Goal: Task Accomplishment & Management: Manage account settings

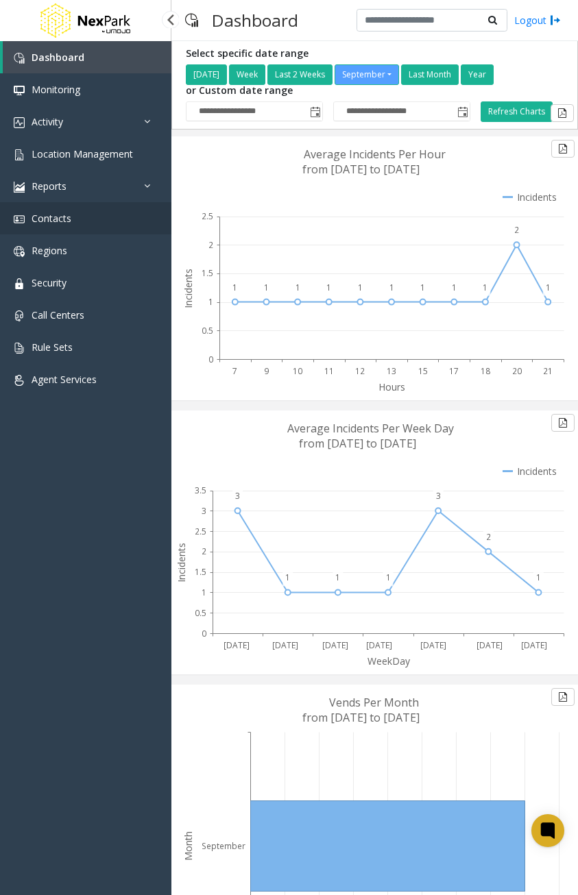
click at [75, 221] on link "Contacts" at bounding box center [85, 218] width 171 height 32
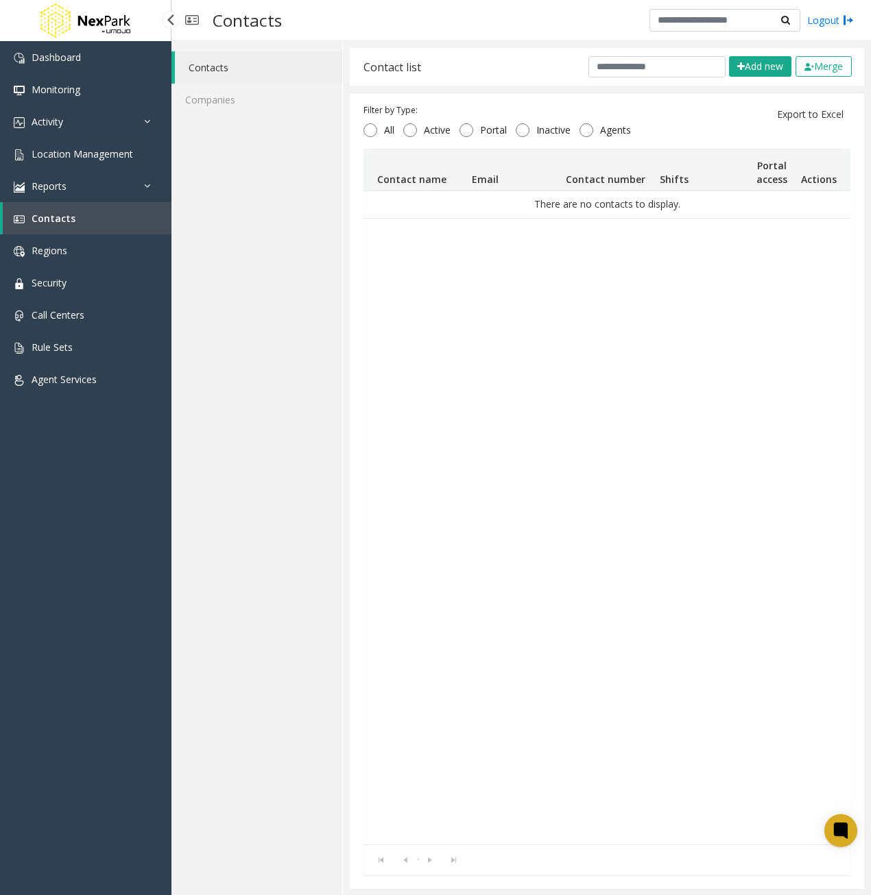
click at [64, 226] on link "Contacts" at bounding box center [87, 218] width 169 height 32
click at [47, 190] on span "Reports" at bounding box center [49, 186] width 35 height 13
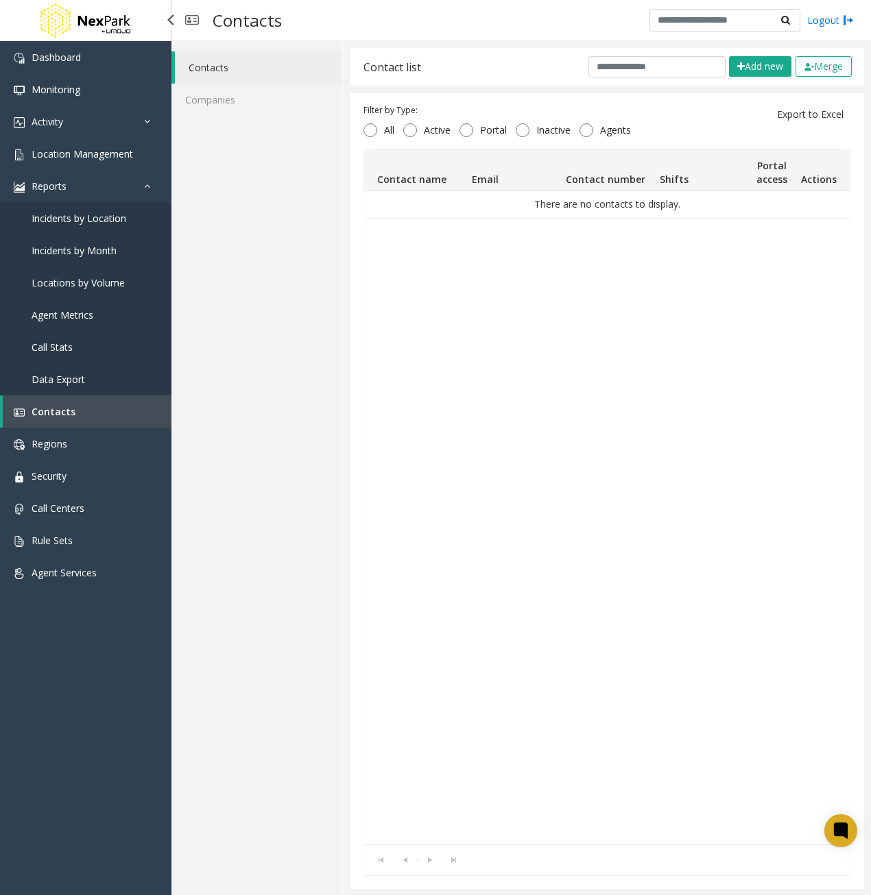
click at [50, 412] on span "Contacts" at bounding box center [54, 411] width 44 height 13
click at [52, 442] on span "Regions" at bounding box center [50, 443] width 36 height 13
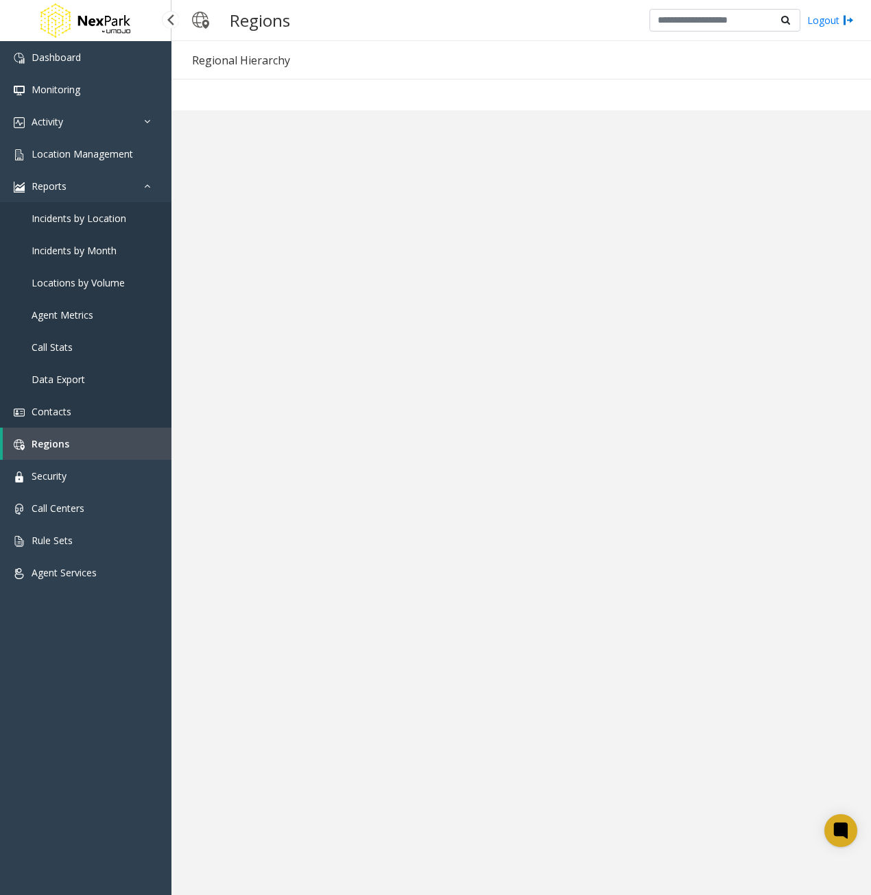
click at [57, 408] on span "Contacts" at bounding box center [52, 411] width 40 height 13
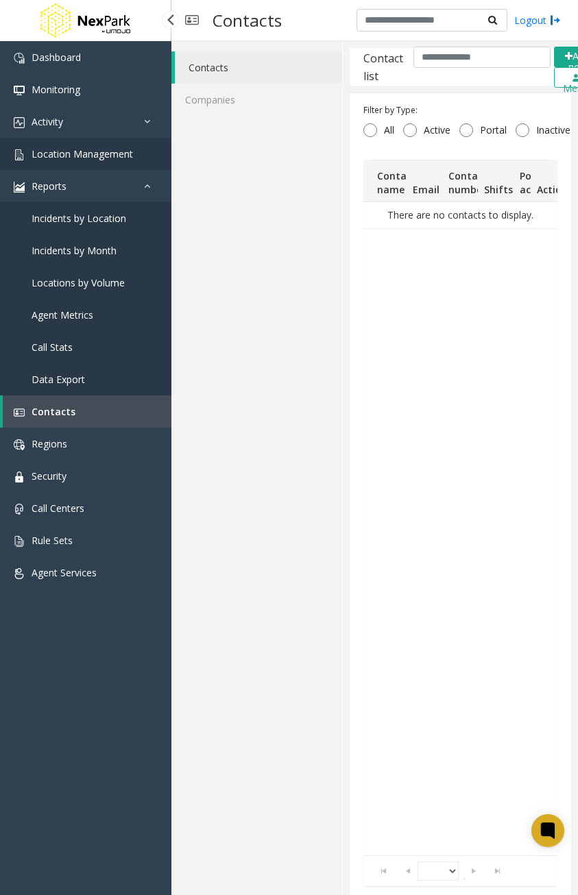
click at [97, 151] on span "Location Management" at bounding box center [82, 153] width 101 height 13
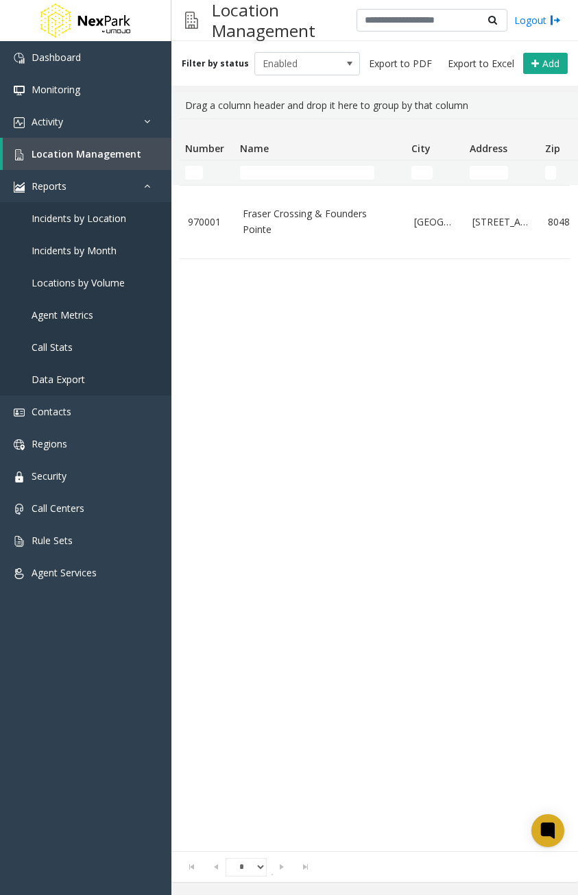
click at [276, 217] on link "Fraser Crossing & Founders Pointe" at bounding box center [320, 221] width 155 height 31
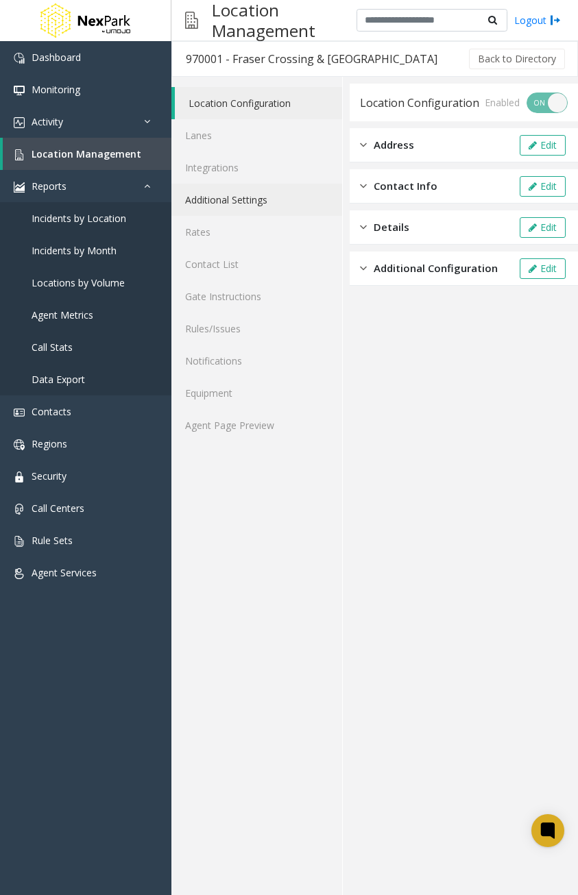
click at [243, 197] on link "Additional Settings" at bounding box center [256, 200] width 171 height 32
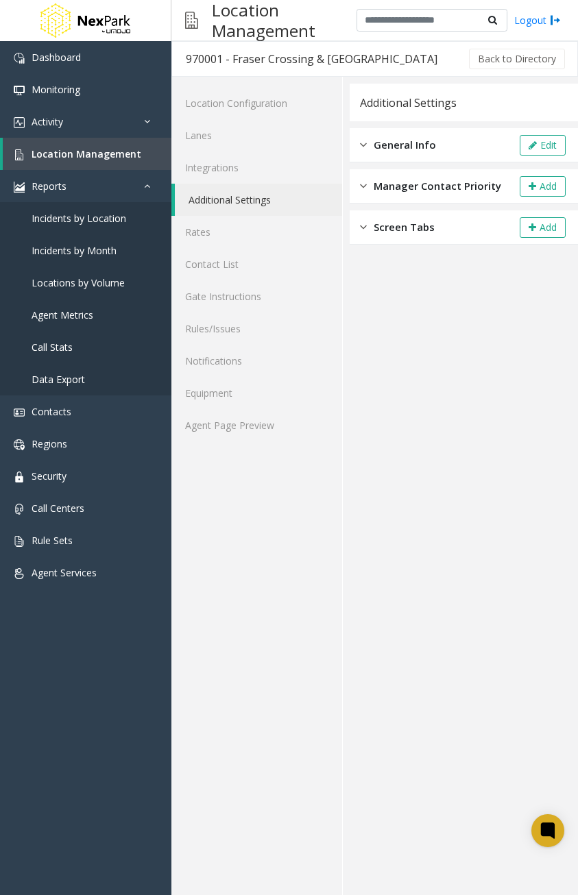
click at [422, 147] on span "General Info" at bounding box center [405, 145] width 62 height 16
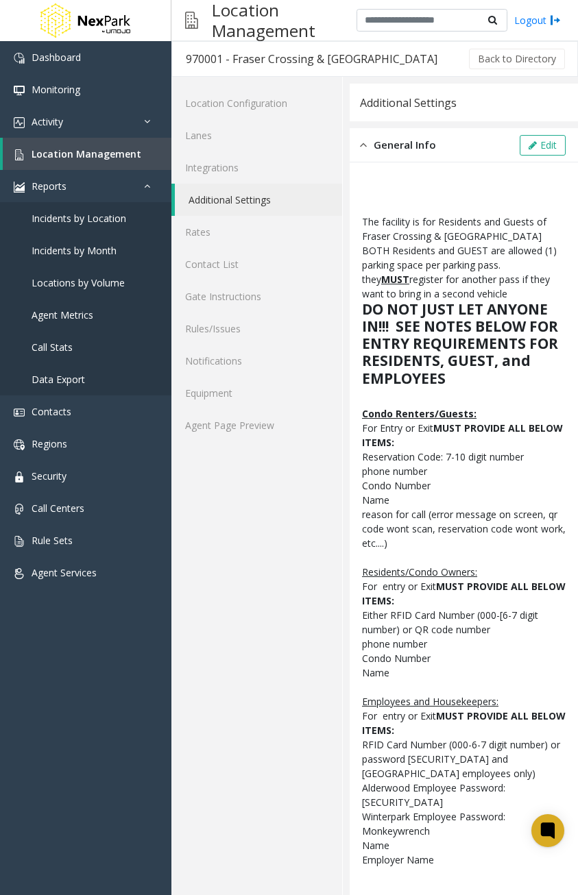
click at [539, 145] on button "Edit" at bounding box center [543, 145] width 46 height 21
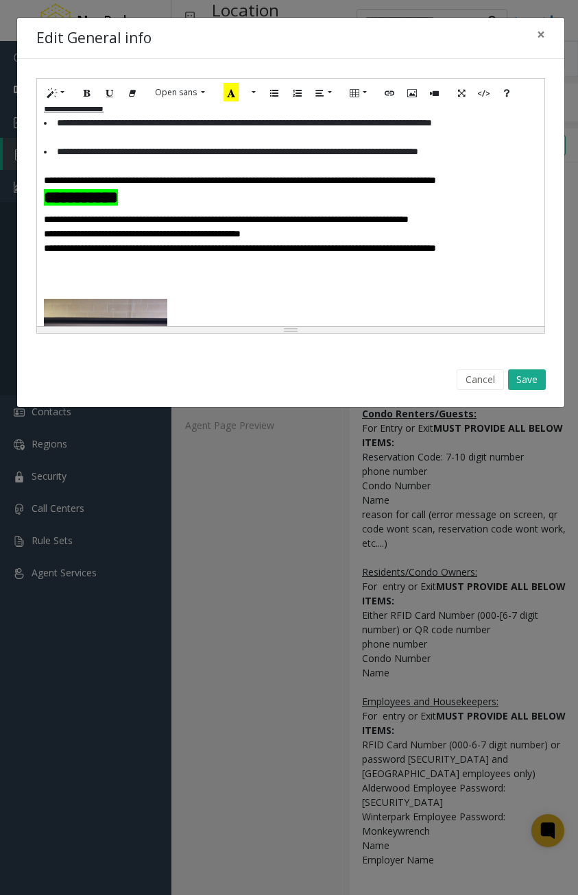
scroll to position [782, 0]
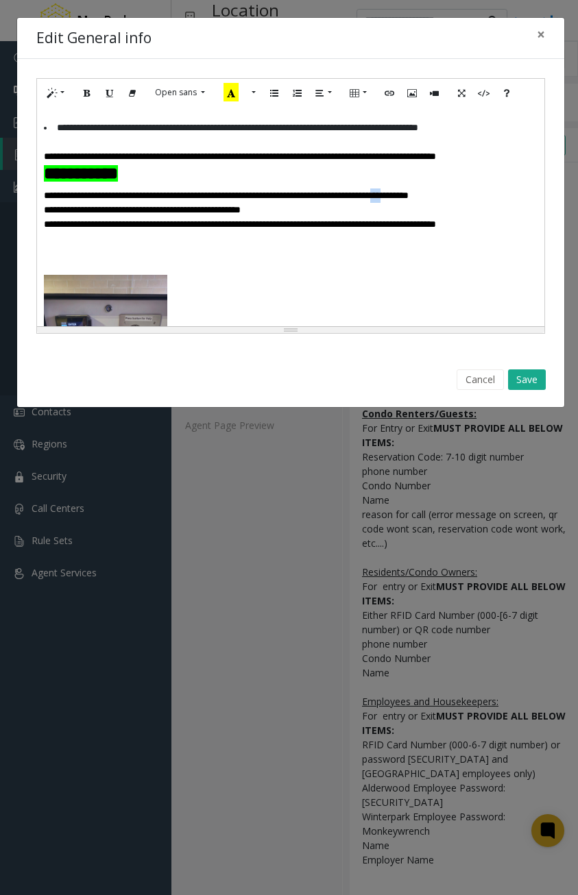
drag, startPoint x: 492, startPoint y: 241, endPoint x: 481, endPoint y: 243, distance: 11.7
click at [409, 200] on font "**********" at bounding box center [226, 196] width 365 height 10
click at [530, 381] on button "Save" at bounding box center [527, 380] width 38 height 21
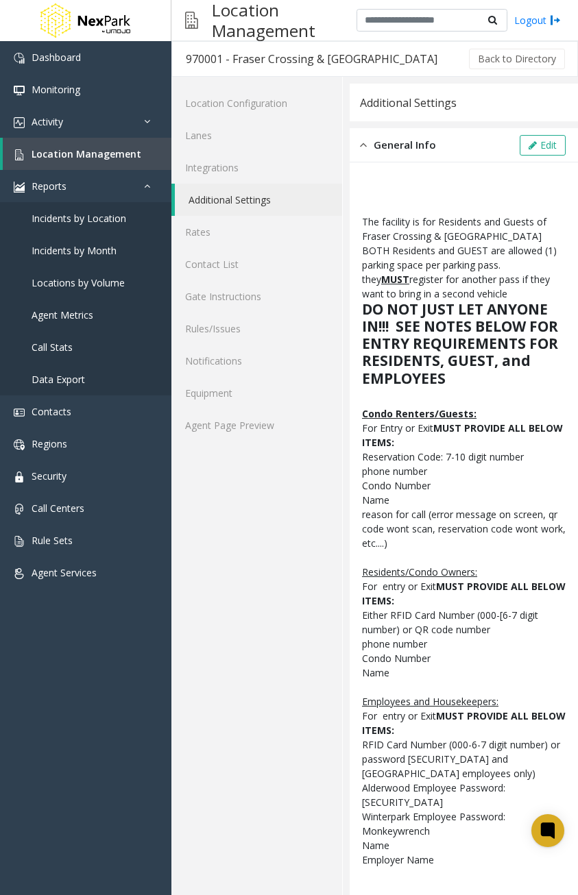
click at [254, 196] on link "Additional Settings" at bounding box center [258, 200] width 167 height 32
click at [242, 192] on link "Additional Settings" at bounding box center [258, 200] width 167 height 32
click at [400, 138] on span "General Info" at bounding box center [405, 145] width 62 height 16
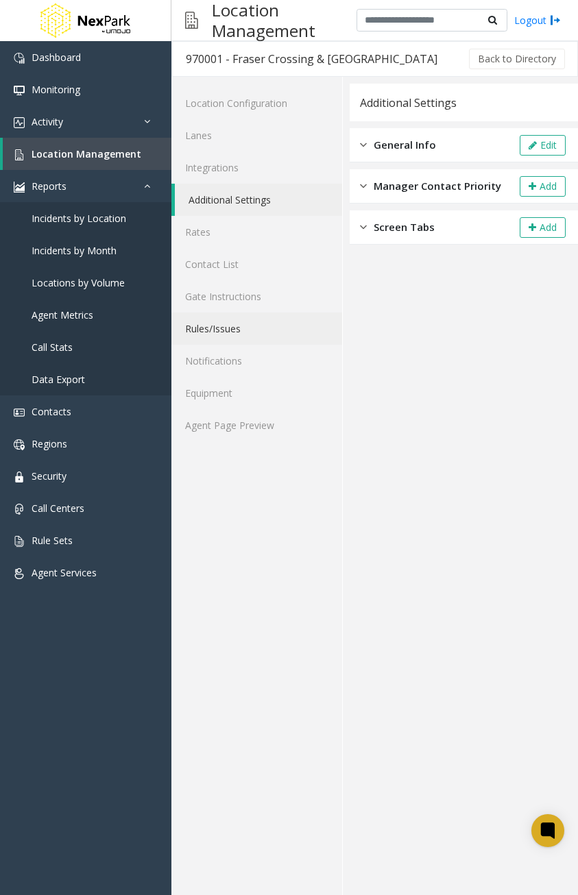
click at [219, 331] on link "Rules/Issues" at bounding box center [256, 329] width 171 height 32
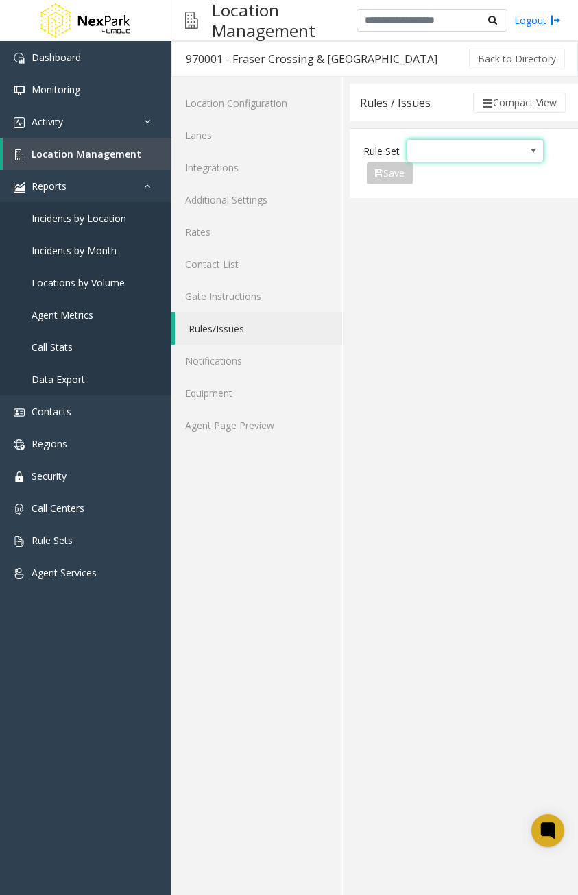
click at [436, 155] on span "NO DATA FOUND" at bounding box center [461, 151] width 108 height 22
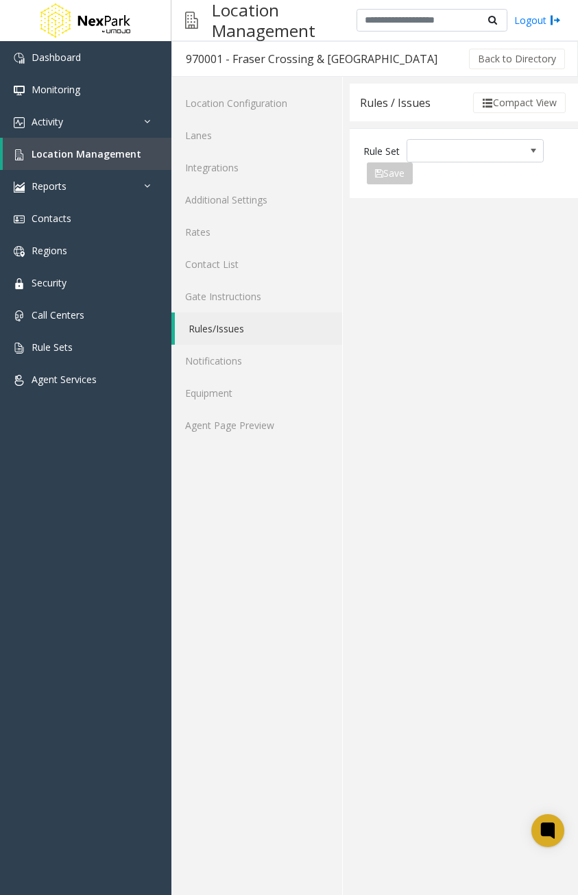
click at [231, 325] on link "Rules/Issues" at bounding box center [258, 329] width 167 height 32
click at [486, 141] on span "NO DATA FOUND" at bounding box center [461, 151] width 108 height 22
click at [335, 269] on link "Contact List" at bounding box center [256, 264] width 171 height 32
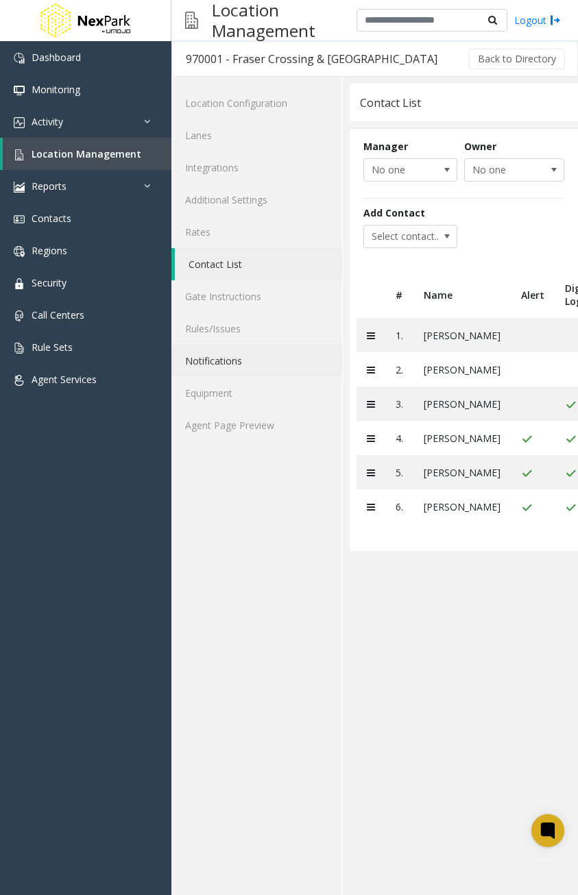
click at [228, 359] on link "Notifications" at bounding box center [256, 361] width 171 height 32
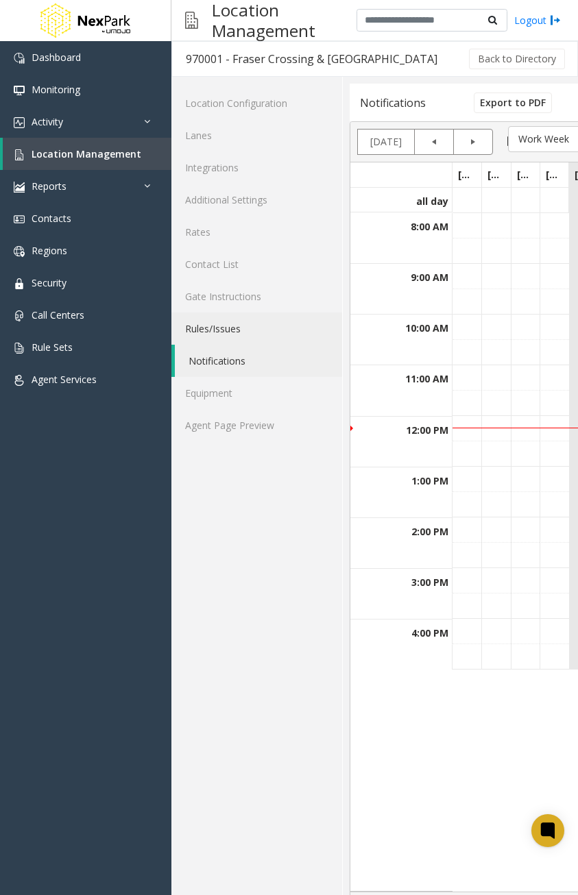
click at [227, 330] on link "Rules/Issues" at bounding box center [256, 329] width 171 height 32
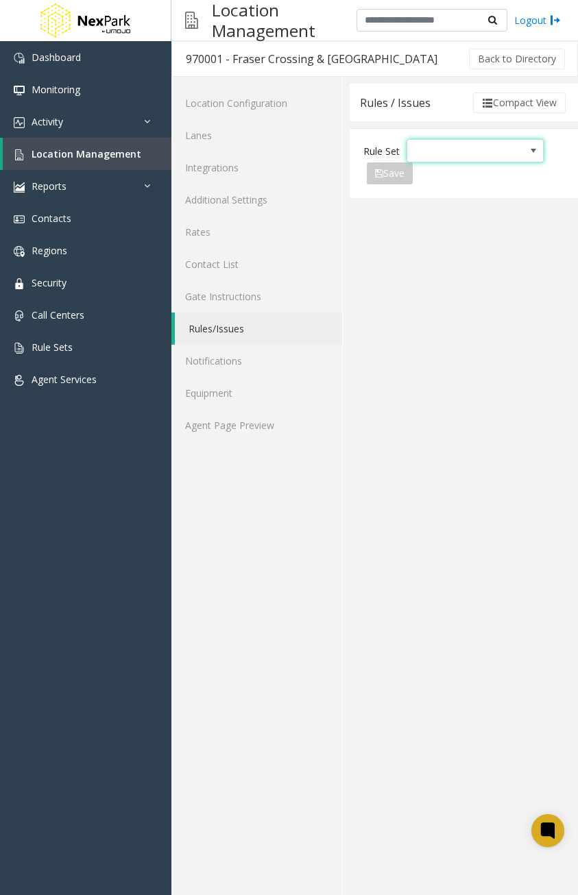
click at [444, 149] on span "NO DATA FOUND" at bounding box center [461, 151] width 108 height 22
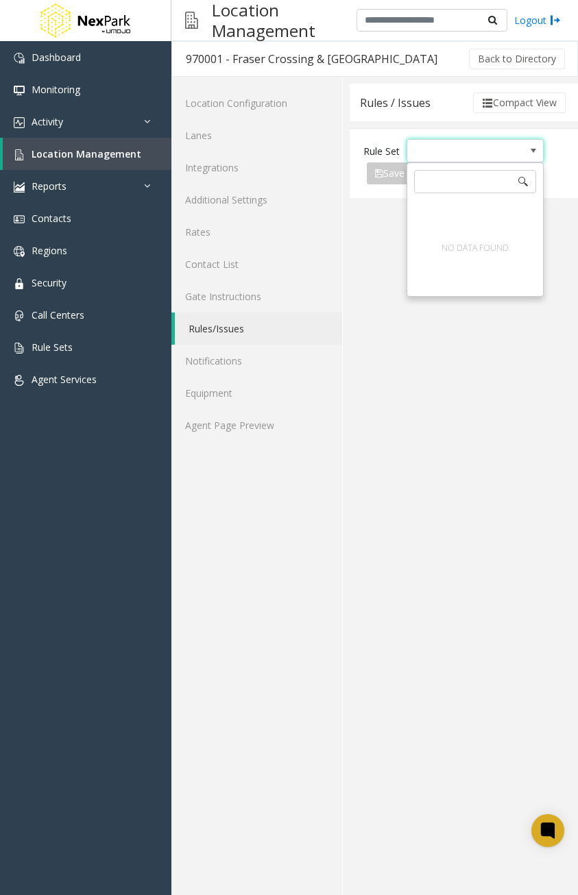
click at [462, 232] on div "NO DATA FOUND" at bounding box center [475, 247] width 133 height 95
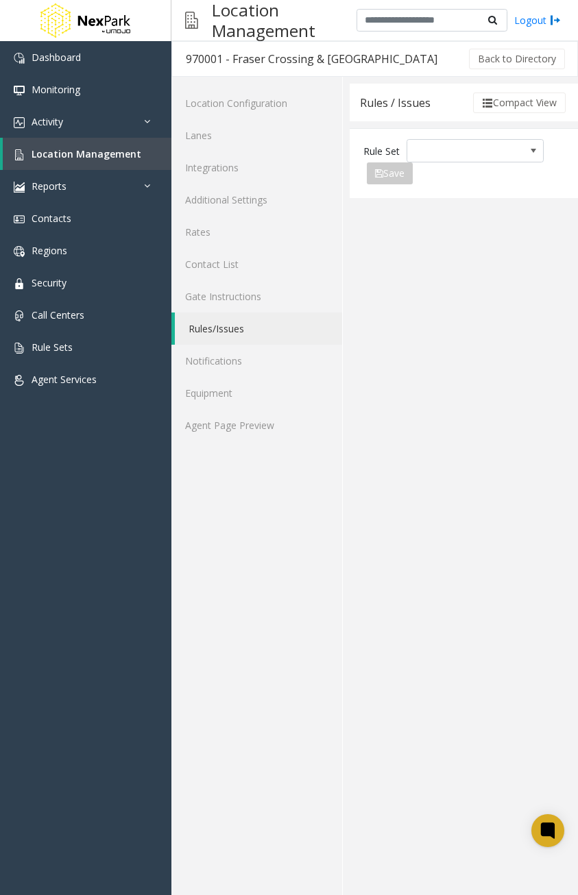
click at [371, 267] on app-rules "Rules / Issues Compact View Rule Set Save Export to PDF Export to Excel Issue V…" at bounding box center [464, 490] width 228 height 812
click at [439, 154] on span "NO DATA FOUND" at bounding box center [461, 151] width 108 height 22
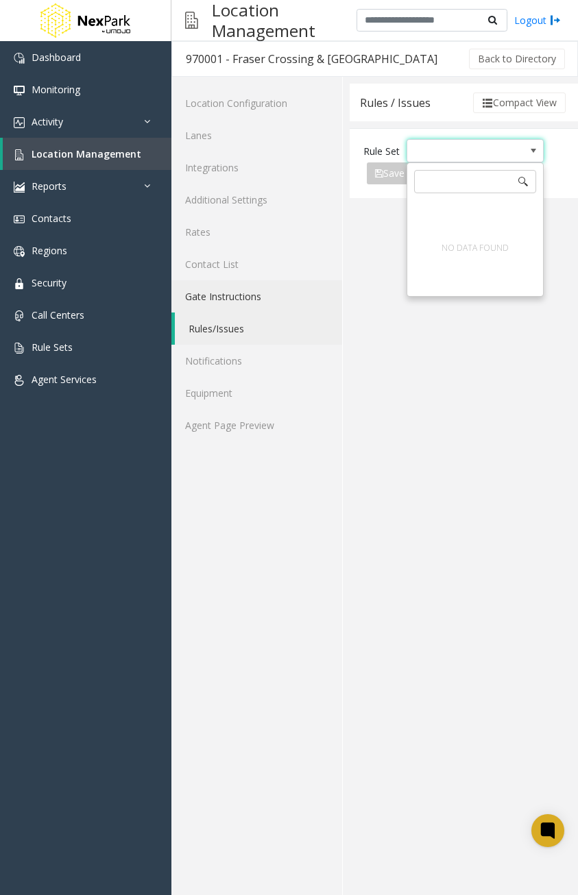
click at [230, 293] on link "Gate Instructions" at bounding box center [256, 296] width 171 height 32
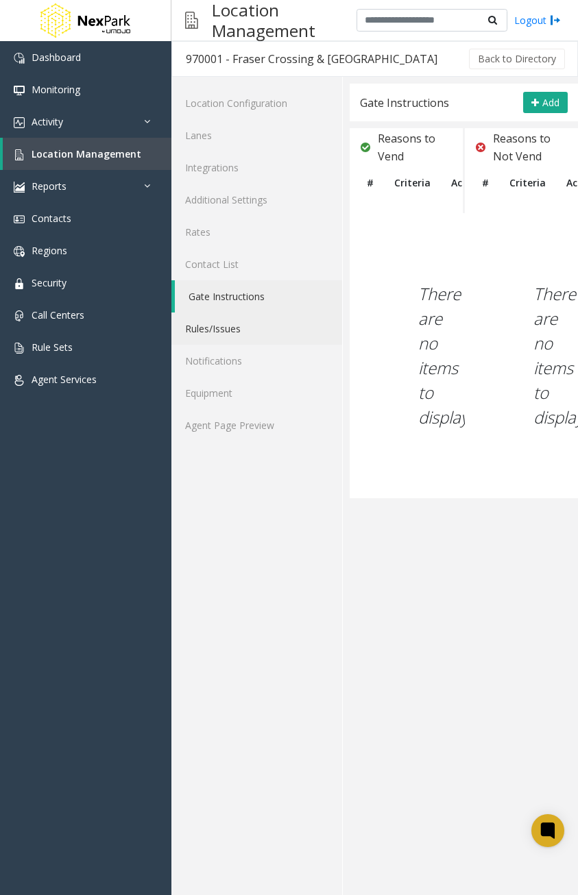
click at [220, 326] on link "Rules/Issues" at bounding box center [256, 329] width 171 height 32
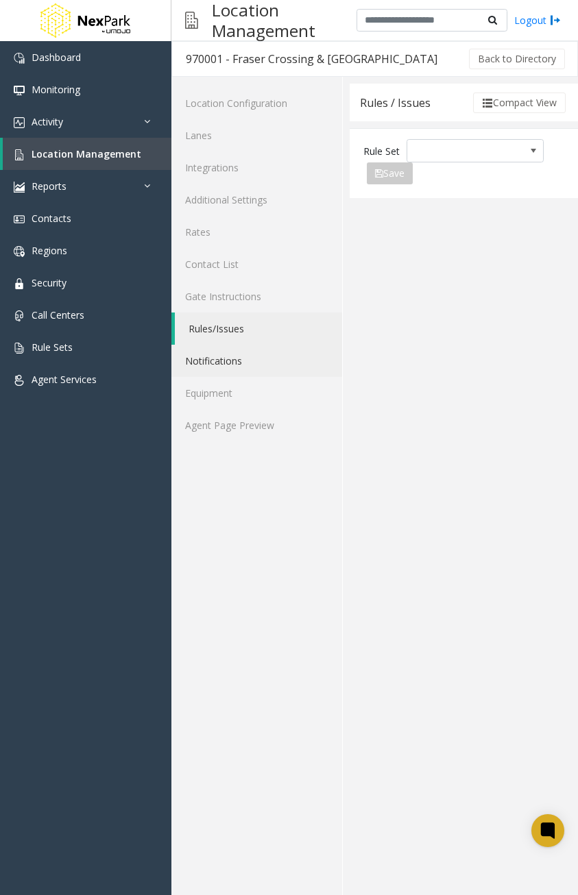
click at [215, 367] on link "Notifications" at bounding box center [256, 361] width 171 height 32
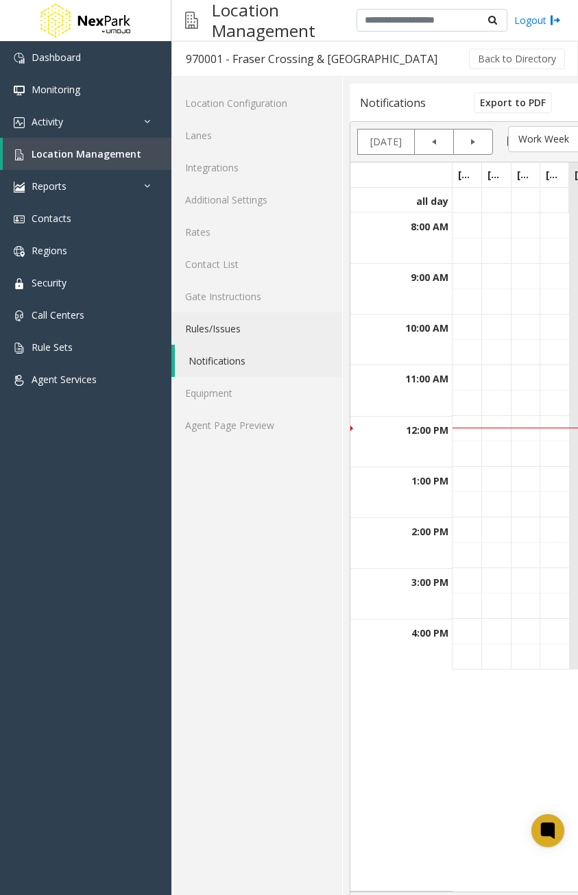
click at [218, 330] on link "Rules/Issues" at bounding box center [256, 329] width 171 height 32
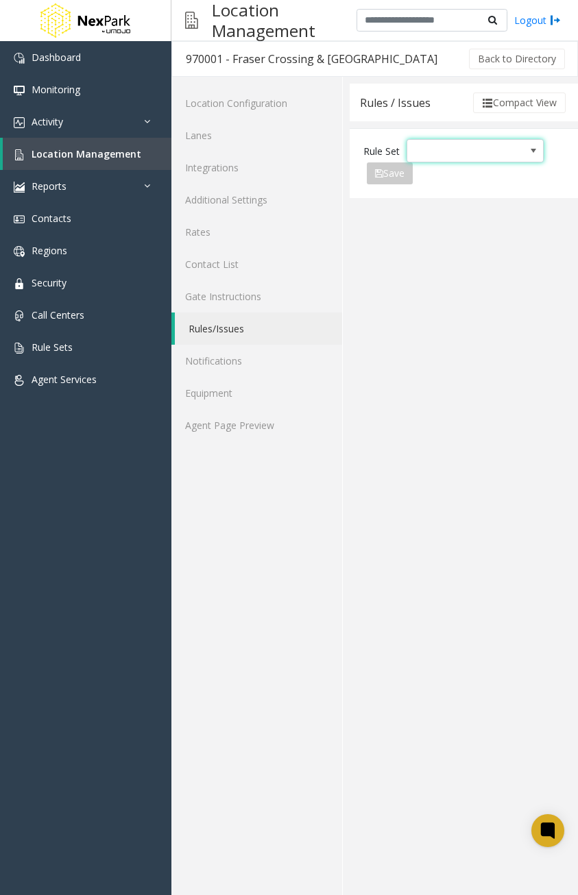
click at [424, 147] on span "NO DATA FOUND" at bounding box center [461, 151] width 108 height 22
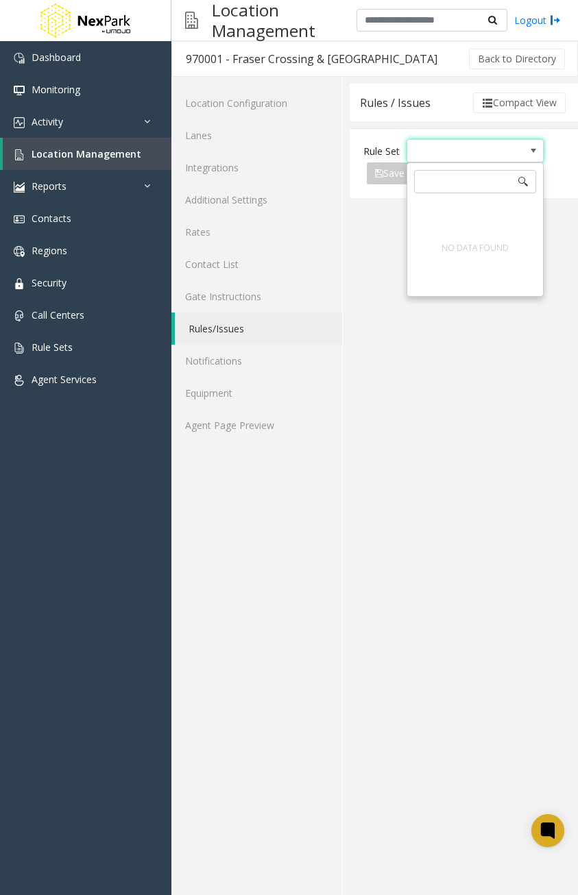
click at [453, 182] on input "NO DATA FOUND" at bounding box center [475, 181] width 122 height 23
click at [390, 227] on app-rules "Rules / Issues Compact View Rule Set Save Export to PDF Export to Excel Issue V…" at bounding box center [464, 490] width 228 height 812
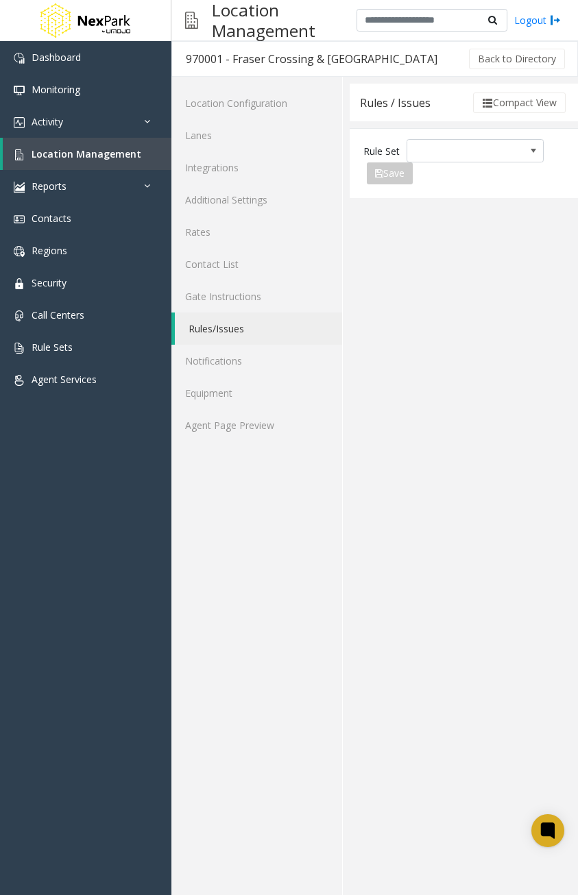
click at [530, 23] on link "Logout" at bounding box center [537, 20] width 47 height 14
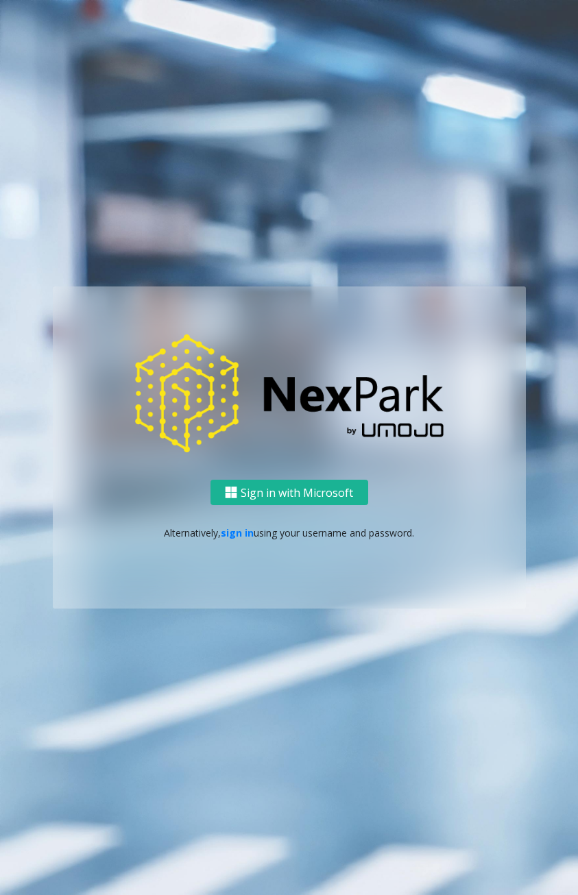
click at [238, 531] on link "sign in" at bounding box center [237, 533] width 33 height 13
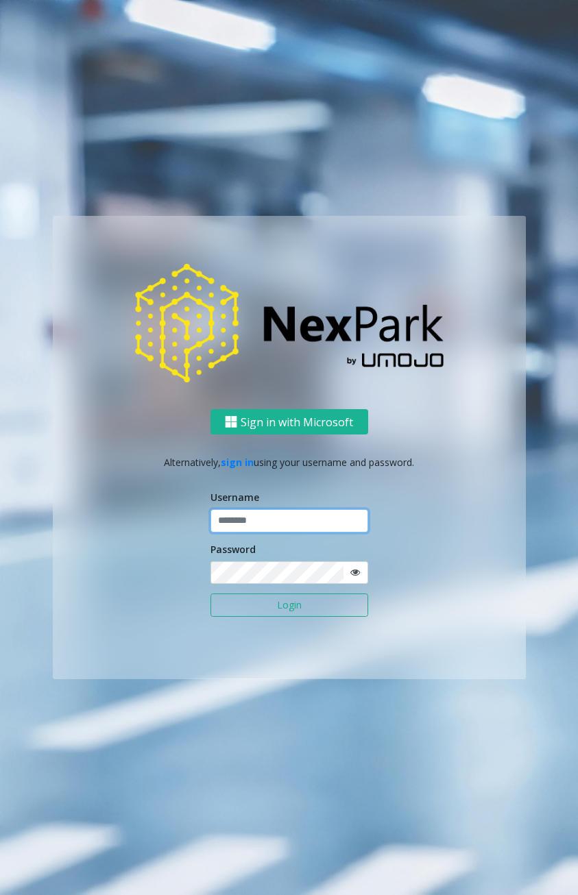
type input "******"
click at [283, 606] on button "Login" at bounding box center [289, 605] width 158 height 23
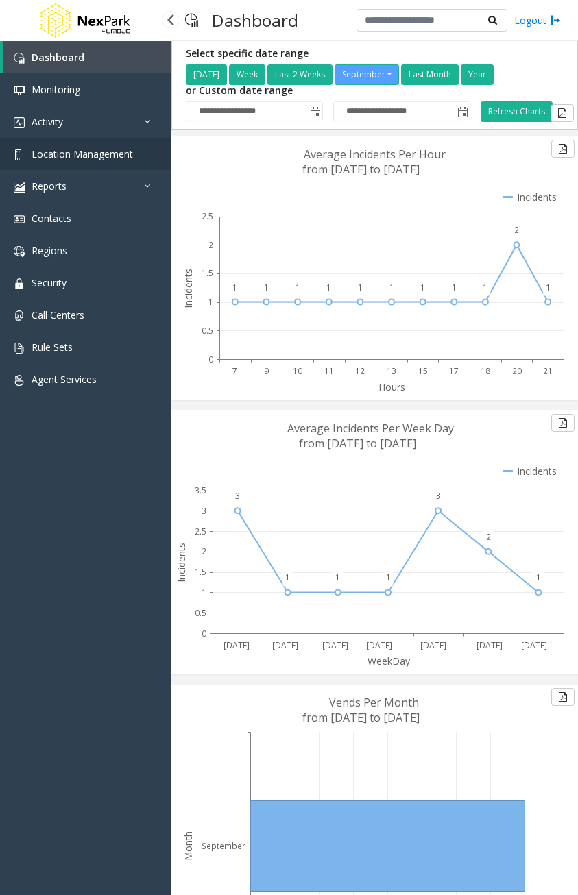
click at [69, 149] on span "Location Management" at bounding box center [82, 153] width 101 height 13
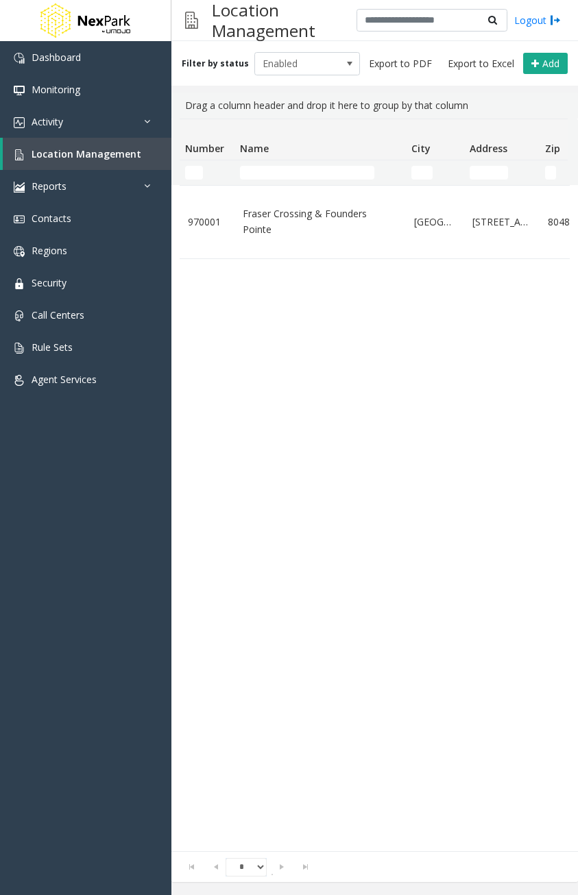
click at [287, 219] on link "Fraser Crossing & Founders Pointe" at bounding box center [320, 221] width 155 height 31
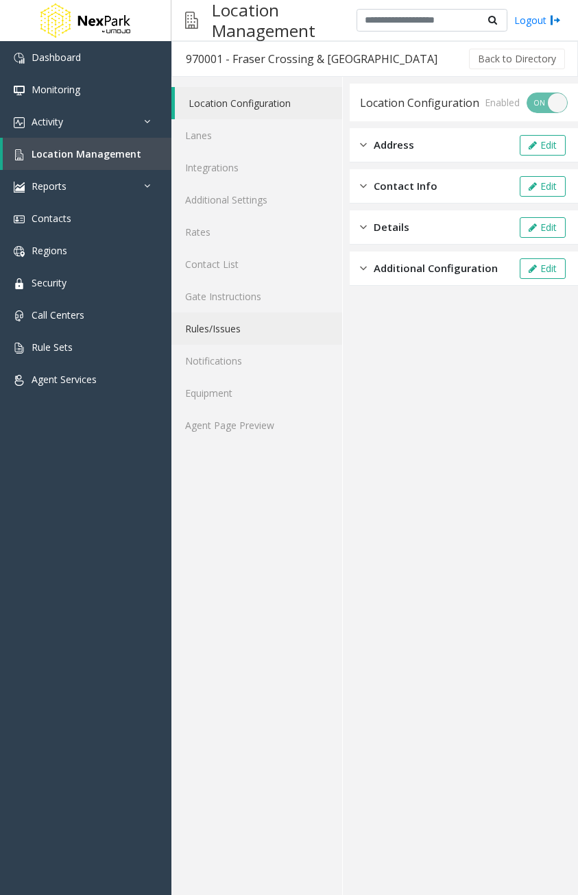
click at [227, 333] on link "Rules/Issues" at bounding box center [256, 329] width 171 height 32
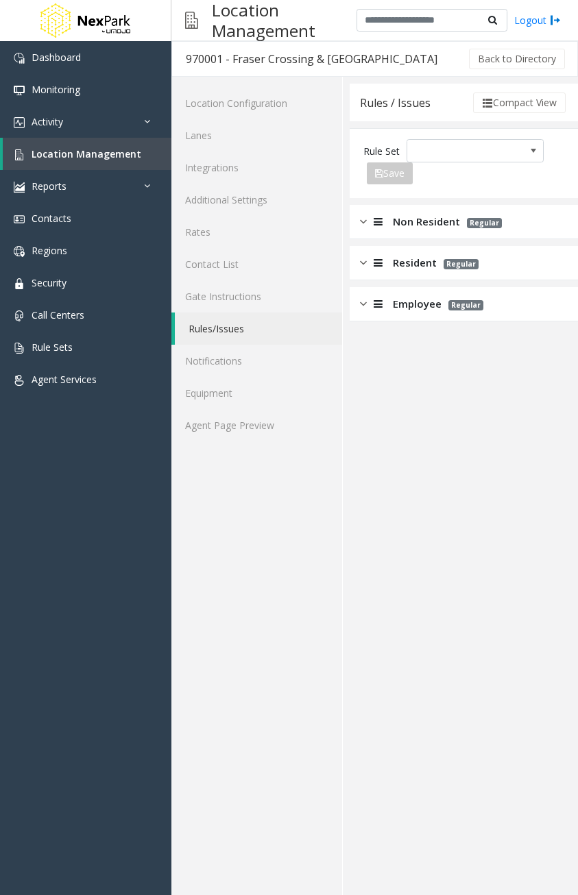
click at [446, 146] on span "NO DATA FOUND" at bounding box center [461, 151] width 108 height 22
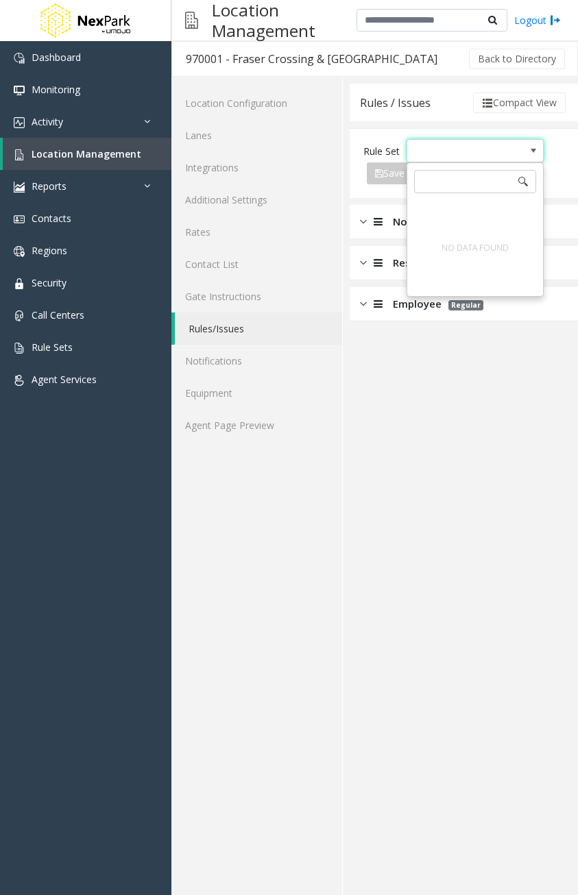
click at [425, 393] on app-rules "Rules / Issues Compact View Rule Set Save Export to PDF Export to Excel Issue V…" at bounding box center [464, 490] width 228 height 812
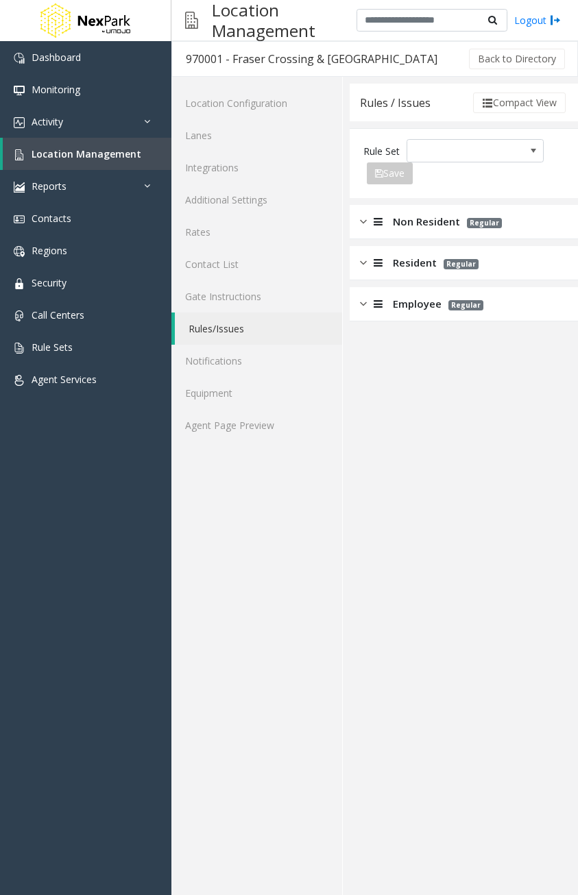
click at [404, 224] on span "Non Resident" at bounding box center [426, 222] width 67 height 16
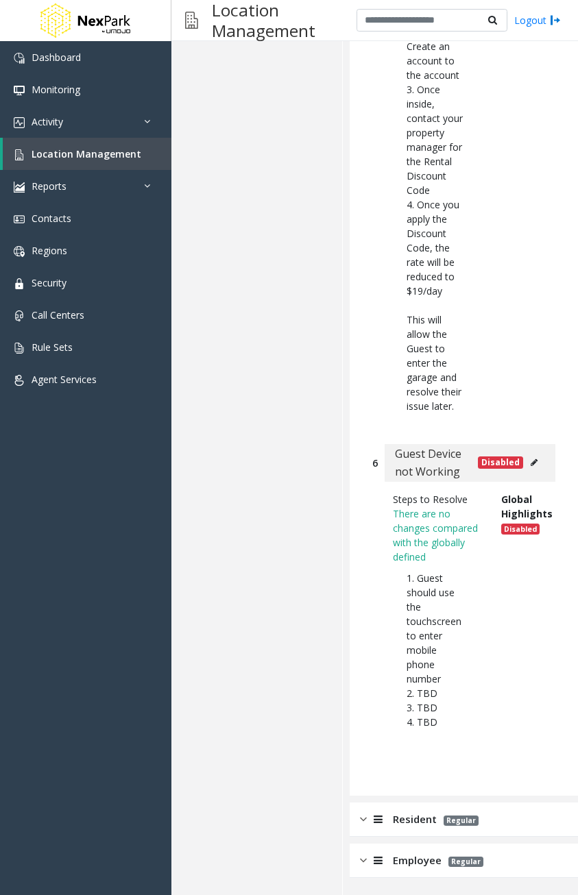
scroll to position [2347, 0]
click at [405, 817] on span "Resident" at bounding box center [415, 820] width 44 height 16
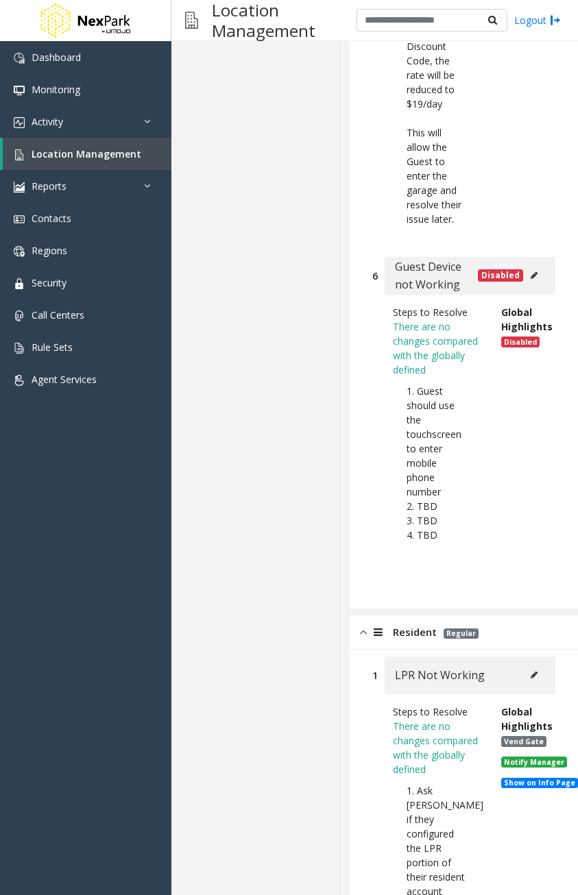
scroll to position [2827, 0]
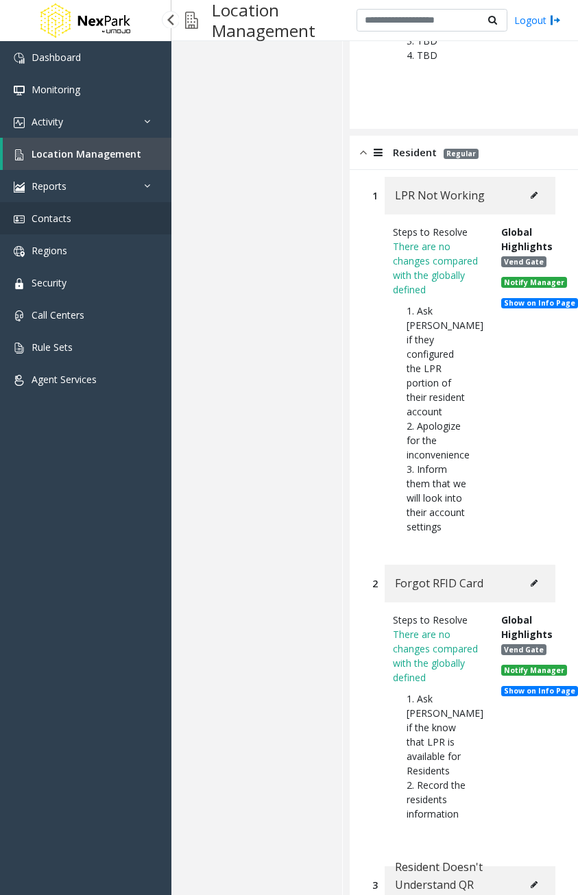
click at [47, 216] on span "Contacts" at bounding box center [52, 218] width 40 height 13
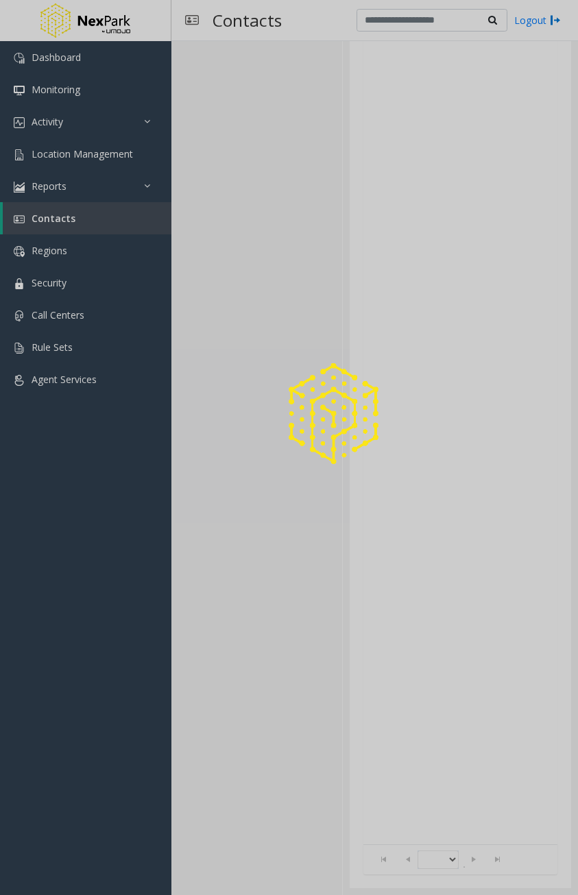
scroll to position [22, 0]
